Goal: Navigation & Orientation: Find specific page/section

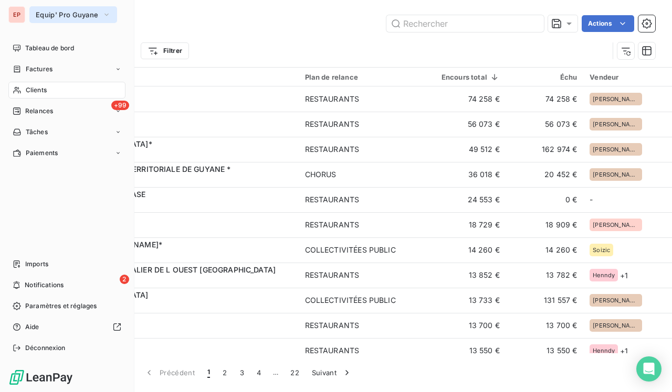
click at [61, 18] on span "Equip' Pro Guyane" at bounding box center [67, 14] width 62 height 8
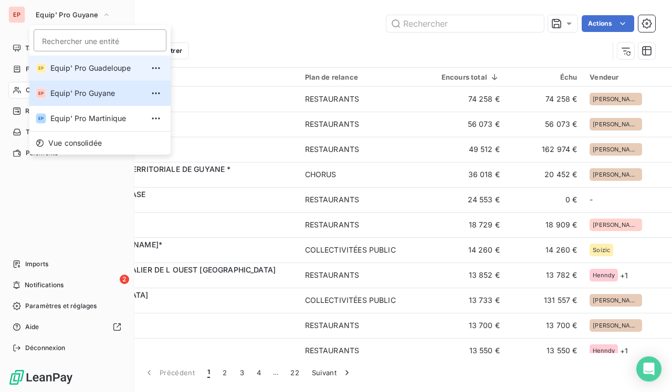
click at [102, 72] on span "Equip' Pro Guadeloupe" at bounding box center [96, 68] width 93 height 10
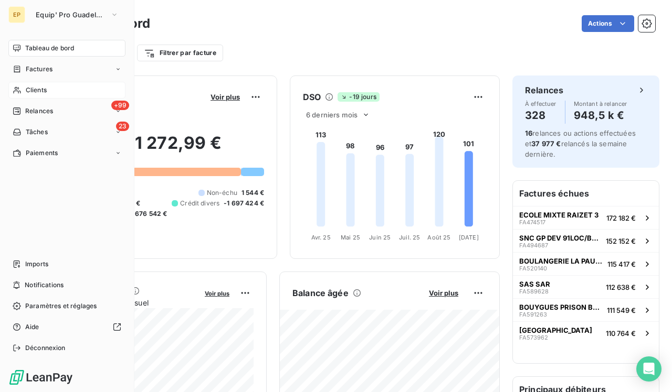
click at [43, 91] on span "Clients" at bounding box center [36, 90] width 21 height 9
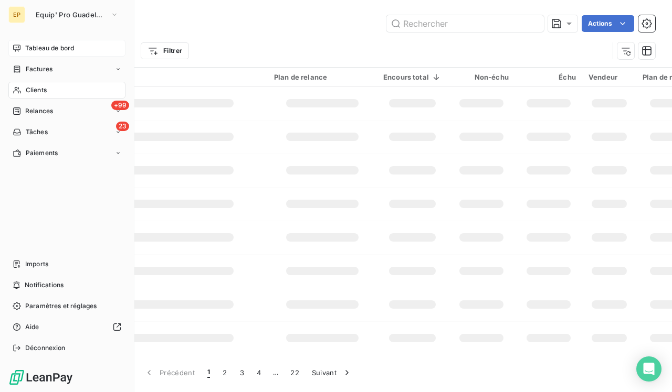
click at [37, 50] on span "Tableau de bord" at bounding box center [49, 48] width 49 height 9
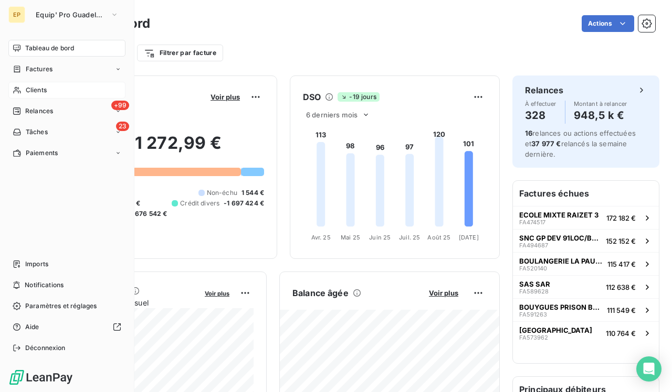
click at [18, 92] on icon at bounding box center [17, 90] width 9 height 8
